Goal: Task Accomplishment & Management: Use online tool/utility

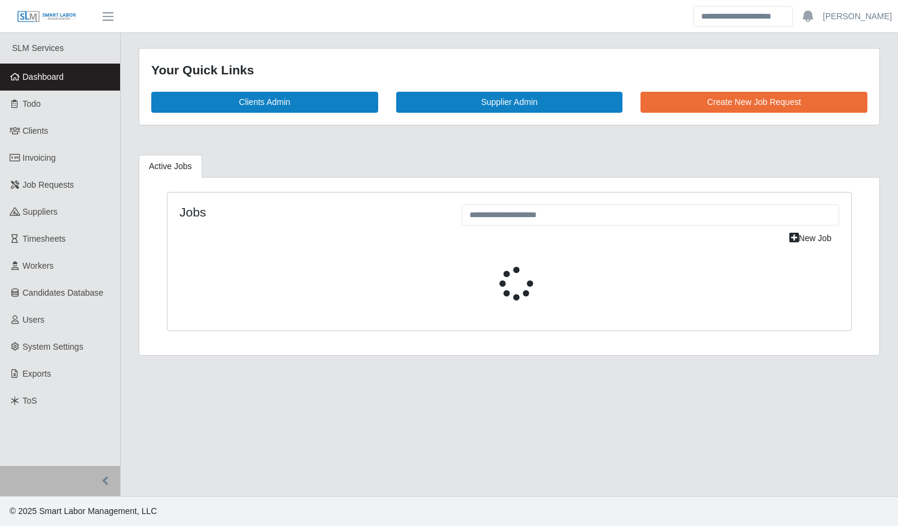
select select "****"
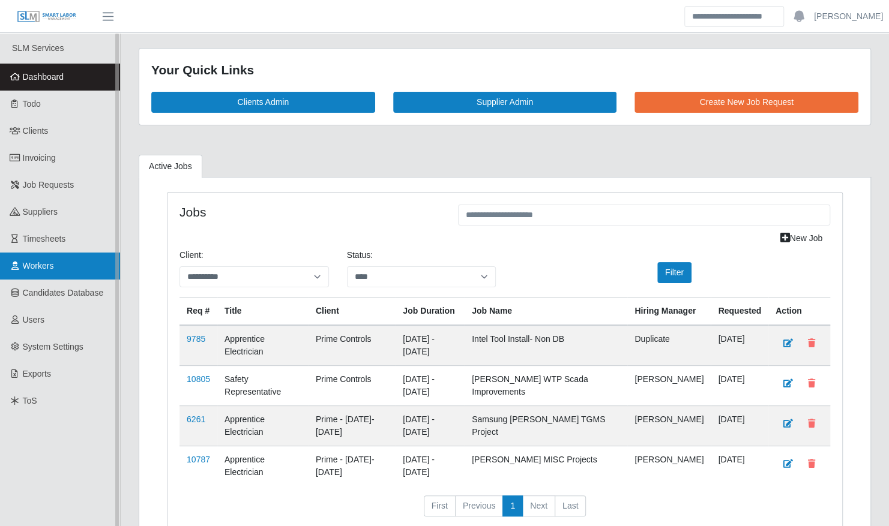
click at [50, 269] on span "Workers" at bounding box center [38, 266] width 31 height 10
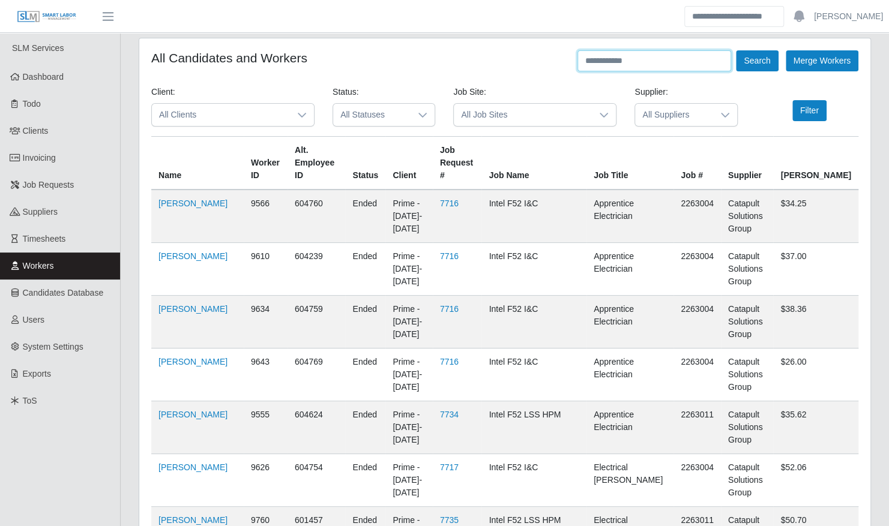
click at [635, 61] on input "text" at bounding box center [654, 60] width 154 height 21
click at [736, 50] on button "Search" at bounding box center [757, 60] width 42 height 21
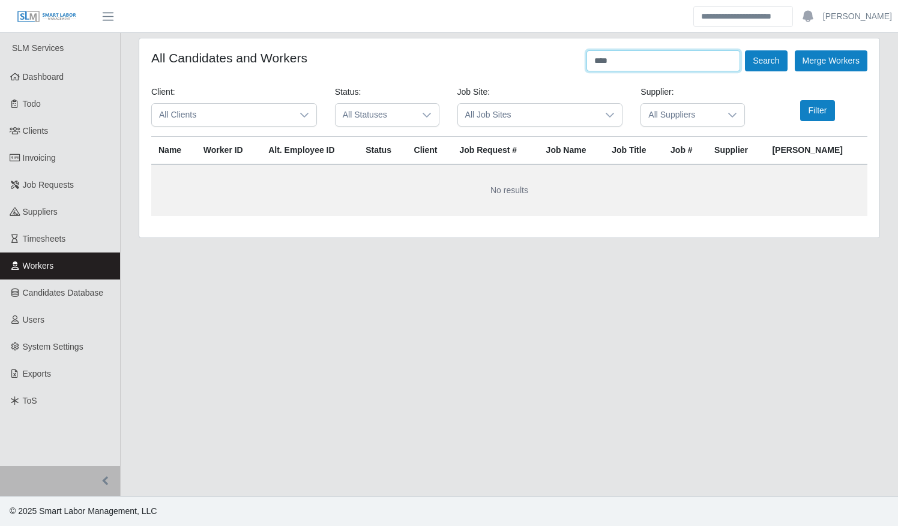
type input "****"
click at [745, 50] on button "Search" at bounding box center [766, 60] width 42 height 21
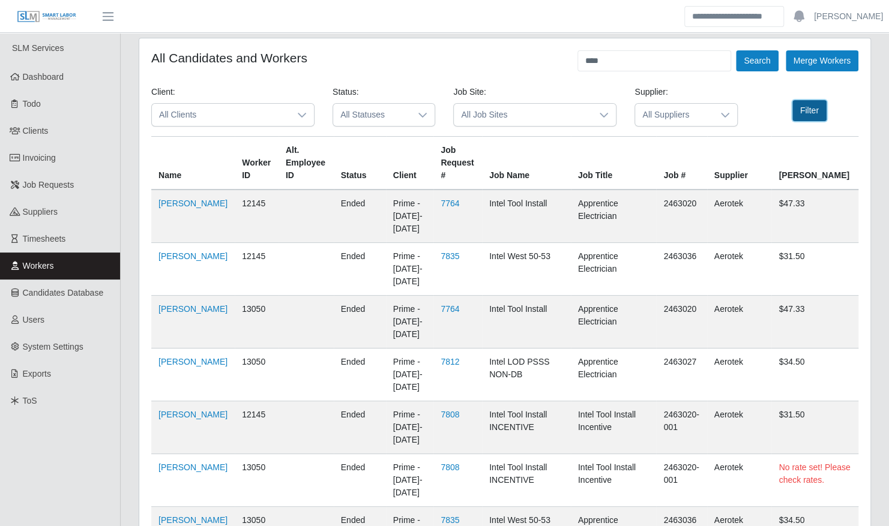
click at [803, 120] on button "Filter" at bounding box center [809, 110] width 34 height 21
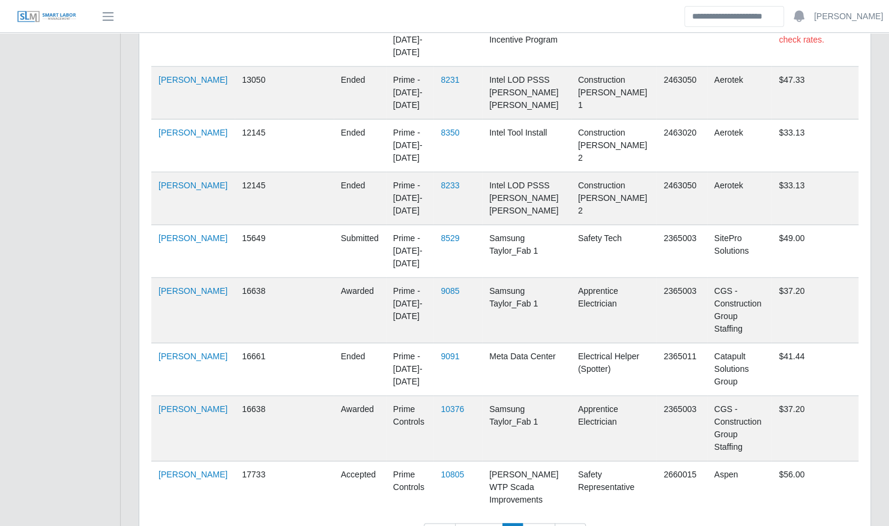
scroll to position [694, 0]
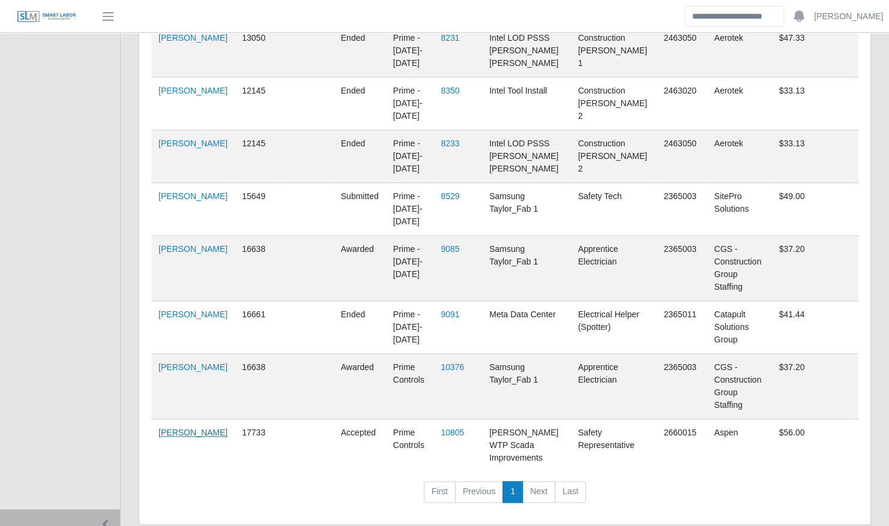
click at [184, 428] on link "Cody Davis" at bounding box center [192, 433] width 69 height 10
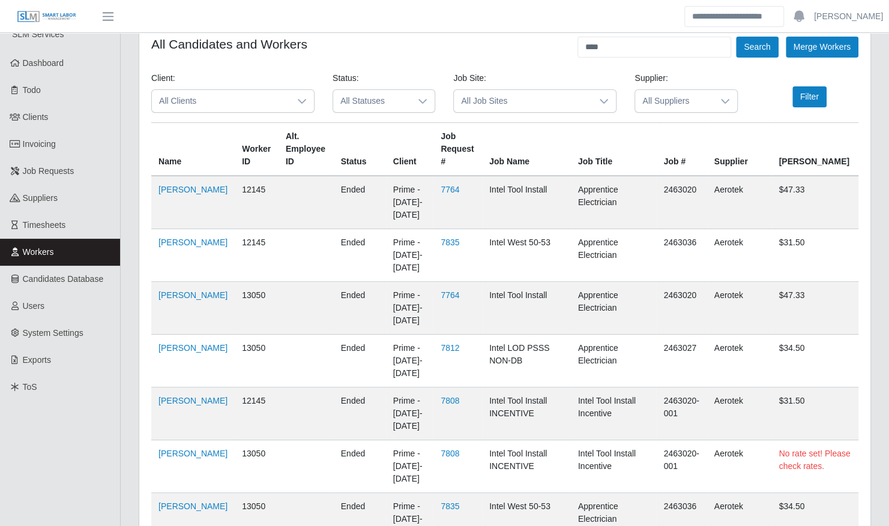
scroll to position [0, 0]
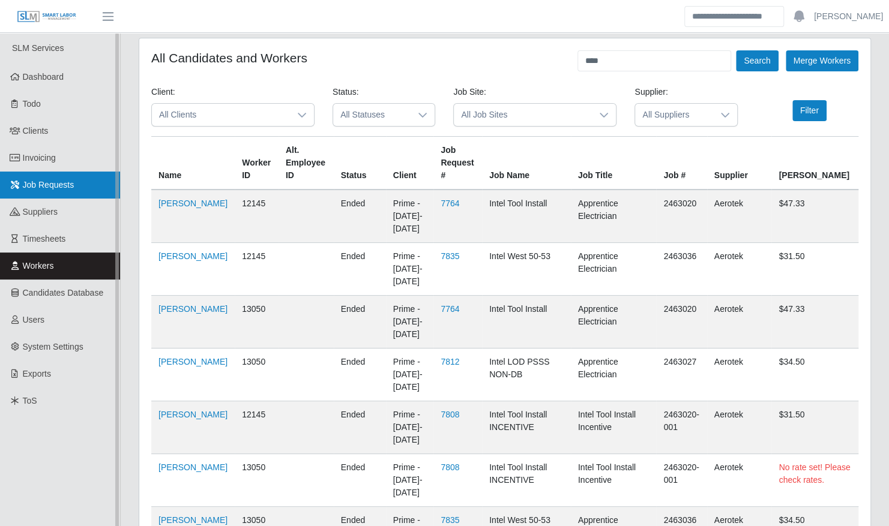
click at [52, 186] on span "Job Requests" at bounding box center [49, 185] width 52 height 10
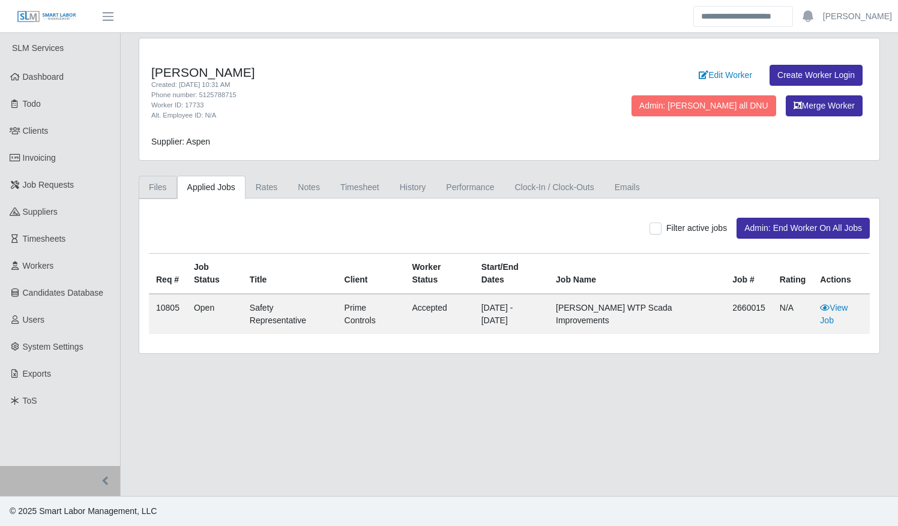
drag, startPoint x: 160, startPoint y: 186, endPoint x: 170, endPoint y: 194, distance: 12.8
click at [160, 186] on link "Files" at bounding box center [158, 187] width 38 height 23
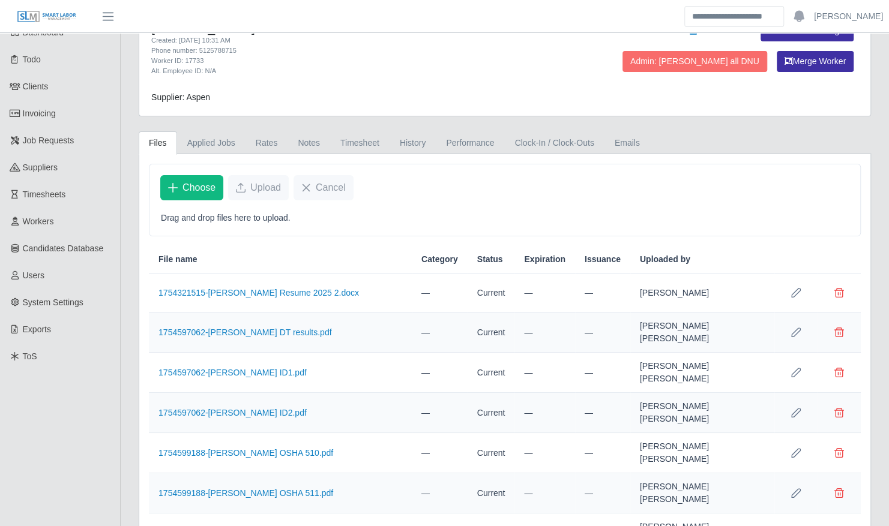
scroll to position [178, 0]
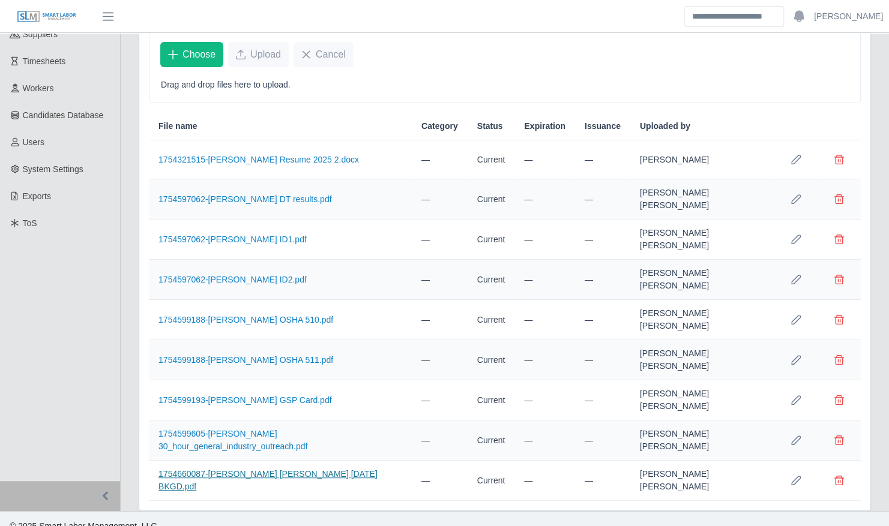
click at [234, 469] on link "1754660087-Cody Brendan Davis 8-8-2025 BKGD.pdf" at bounding box center [267, 480] width 219 height 22
click at [221, 432] on link "1754599605-Cody Davis 30_hour_general_industry_outreach.pdf" at bounding box center [232, 440] width 149 height 22
click at [238, 395] on link "1754599193-Cody Davis GSP Card.pdf" at bounding box center [244, 400] width 173 height 10
click at [217, 355] on link "1754599188-Cody Davis OSHA 511.pdf" at bounding box center [245, 360] width 175 height 10
click at [233, 275] on link "1754597062-Cody Davis ID2.pdf" at bounding box center [232, 280] width 148 height 10
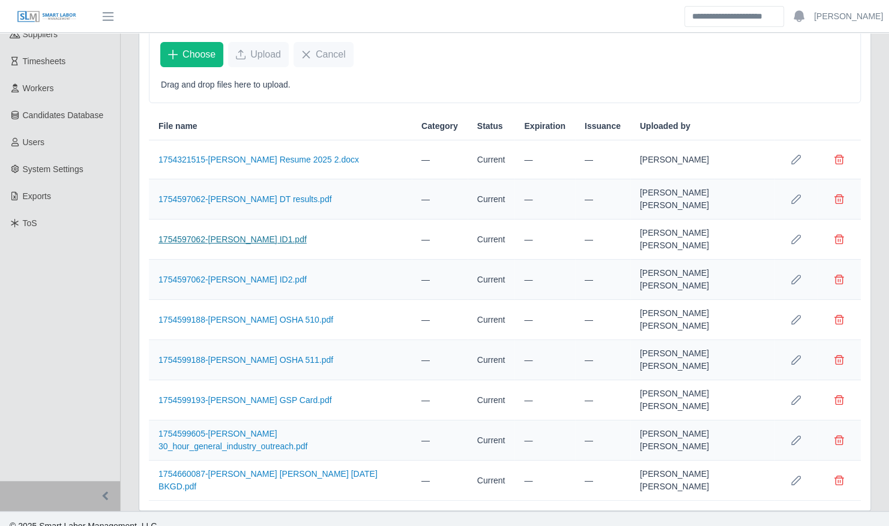
click at [257, 235] on link "1754597062-Cody Davis ID1.pdf" at bounding box center [232, 240] width 148 height 10
click at [218, 194] on link "1754597062-Cody Davis DT results.pdf" at bounding box center [244, 199] width 173 height 10
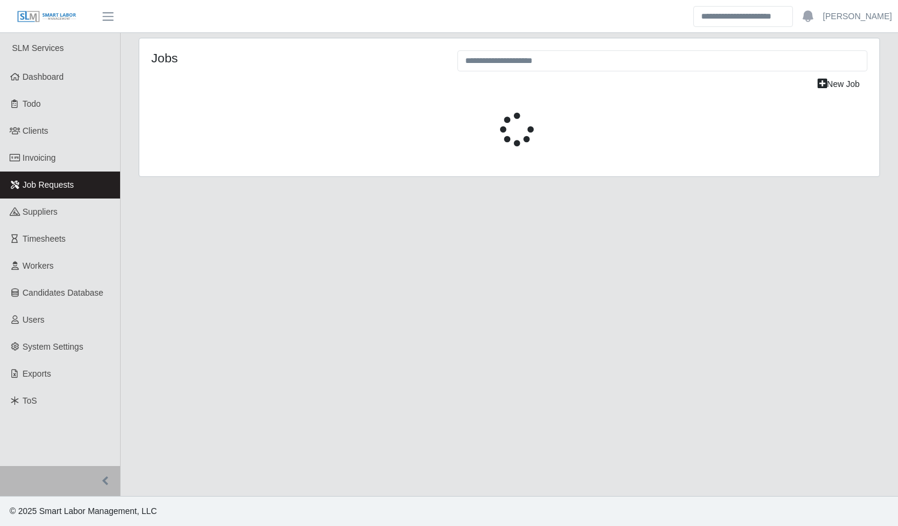
select select "****"
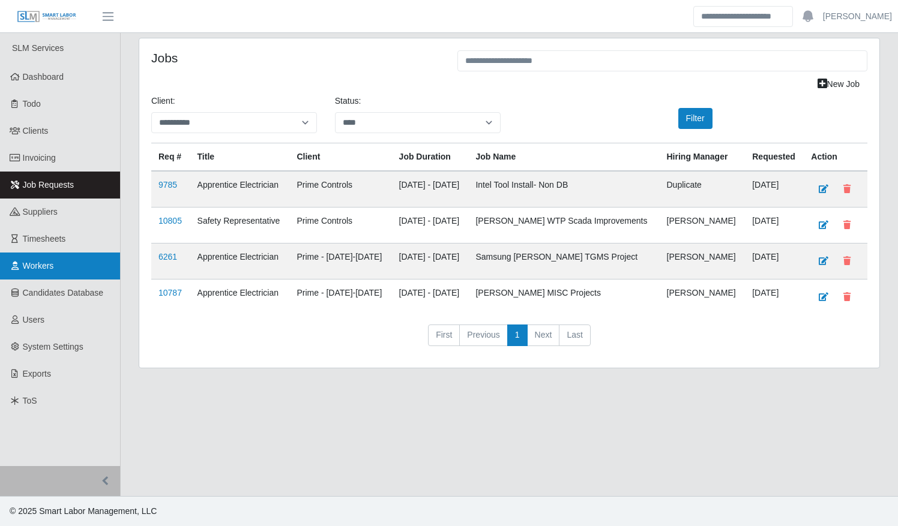
click at [37, 268] on span "Workers" at bounding box center [38, 266] width 31 height 10
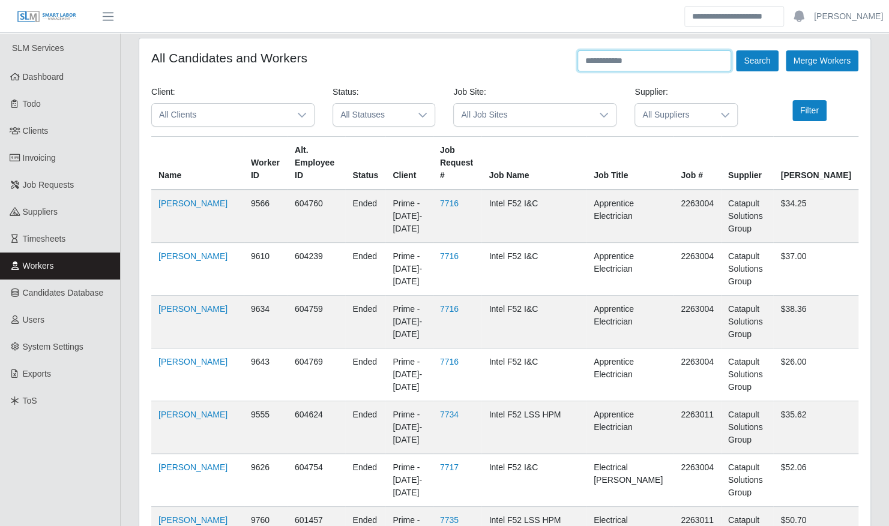
click at [626, 59] on input "text" at bounding box center [654, 60] width 154 height 21
type input "**********"
click at [736, 50] on button "Search" at bounding box center [757, 60] width 42 height 21
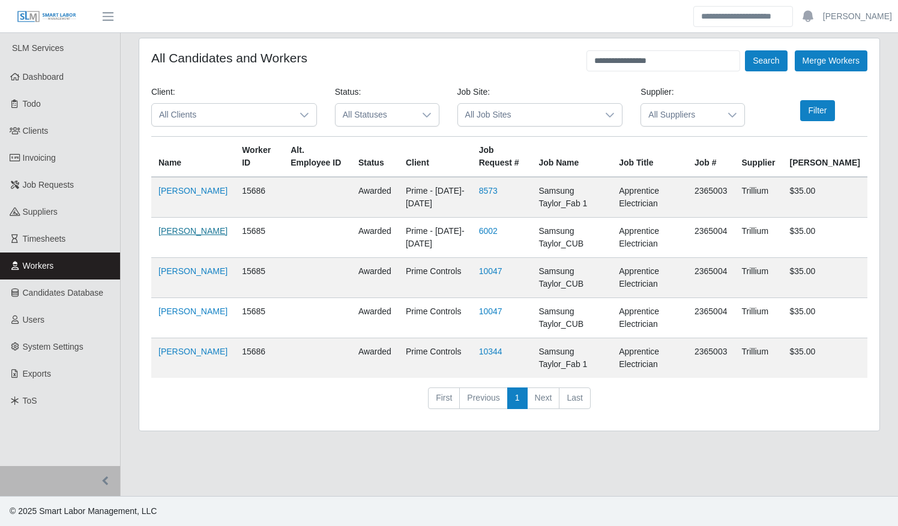
click at [172, 236] on link "[PERSON_NAME]" at bounding box center [192, 231] width 69 height 10
